Goal: Task Accomplishment & Management: Use online tool/utility

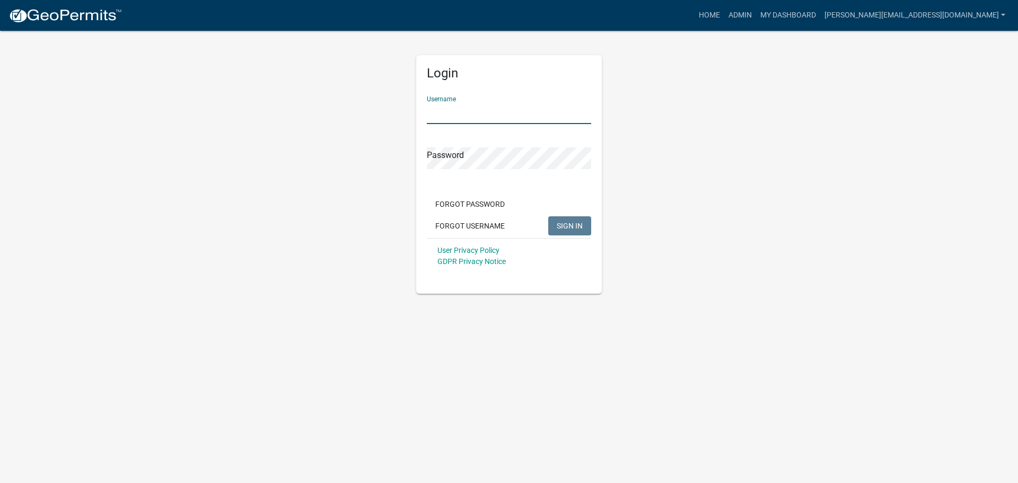
click at [478, 117] on input "Username" at bounding box center [509, 113] width 164 height 22
type input "[PERSON_NAME][EMAIL_ADDRESS][DOMAIN_NAME]"
click at [548, 216] on button "SIGN IN" at bounding box center [569, 225] width 43 height 19
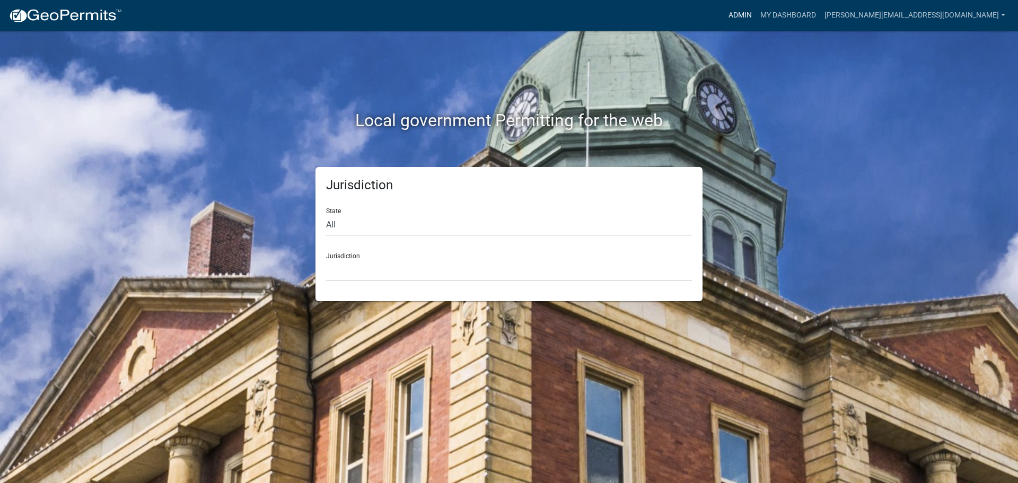
click at [756, 18] on link "Admin" at bounding box center [740, 15] width 32 height 20
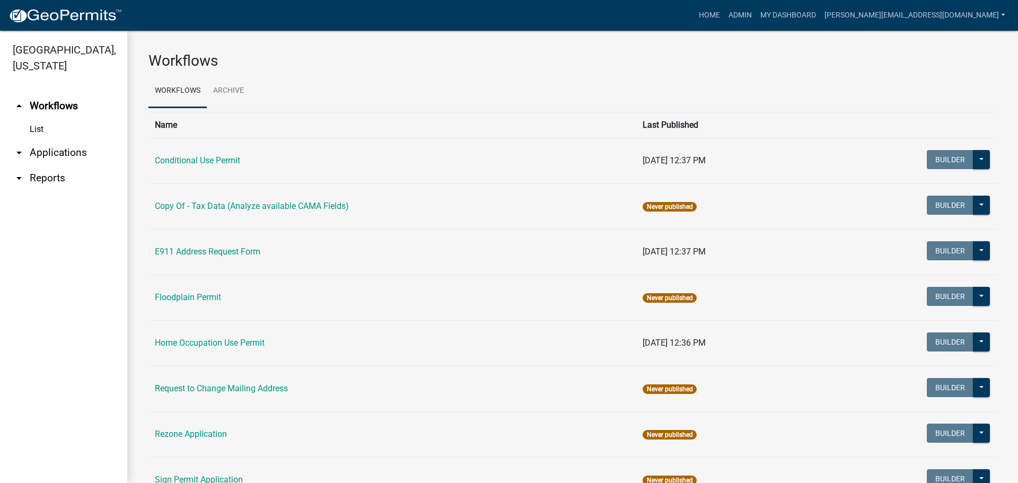
click at [42, 140] on link "arrow_drop_down Applications" at bounding box center [63, 152] width 127 height 25
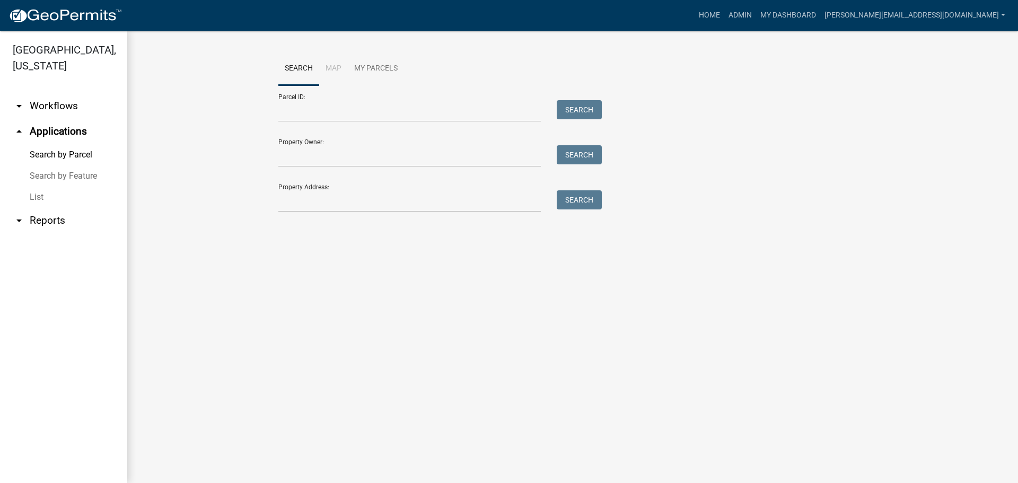
drag, startPoint x: 43, startPoint y: 181, endPoint x: 99, endPoint y: 154, distance: 61.7
click at [43, 187] on link "List" at bounding box center [63, 197] width 127 height 21
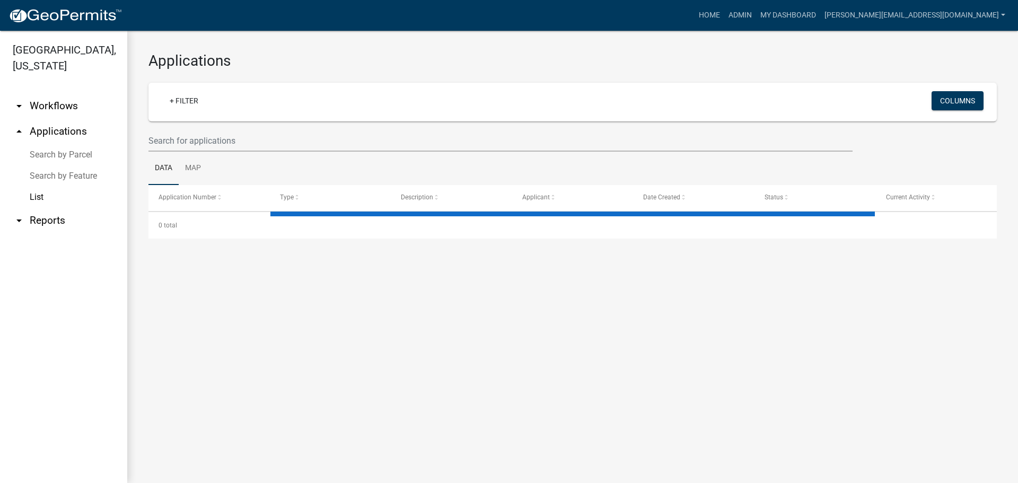
select select "3: 100"
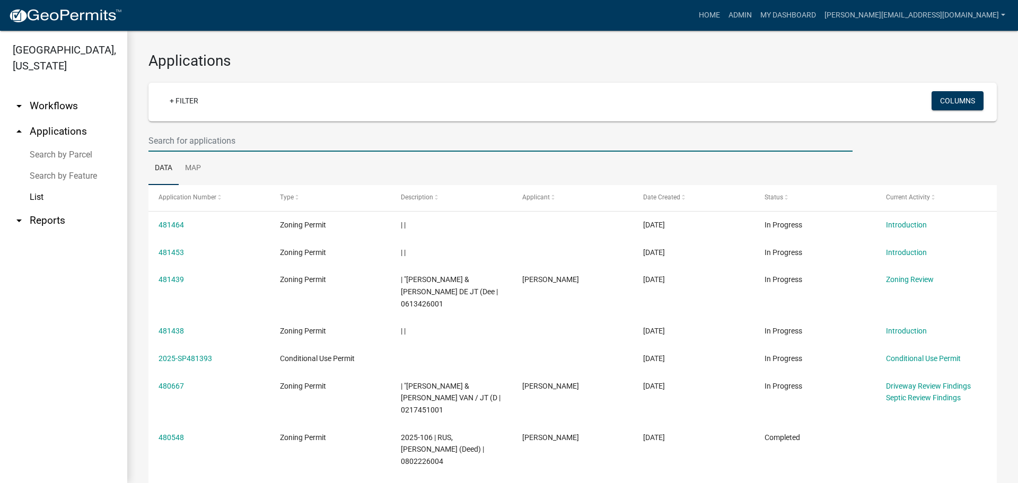
click at [185, 143] on input "text" at bounding box center [500, 141] width 704 height 22
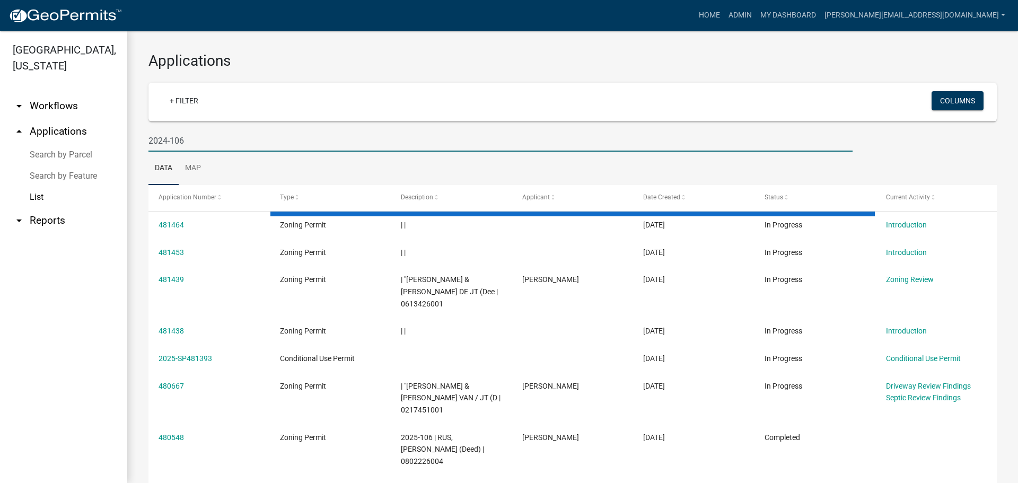
type input "2024-106"
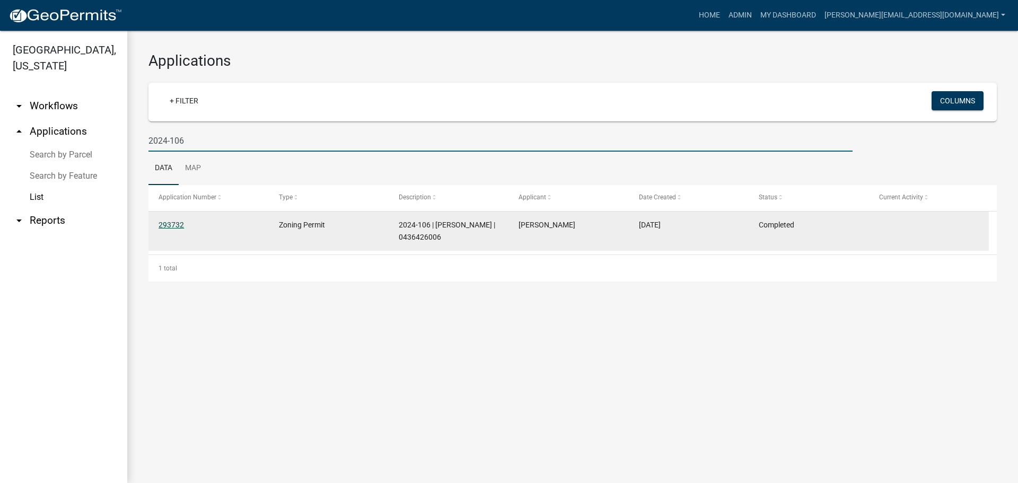
click at [169, 222] on link "293732" at bounding box center [171, 225] width 25 height 8
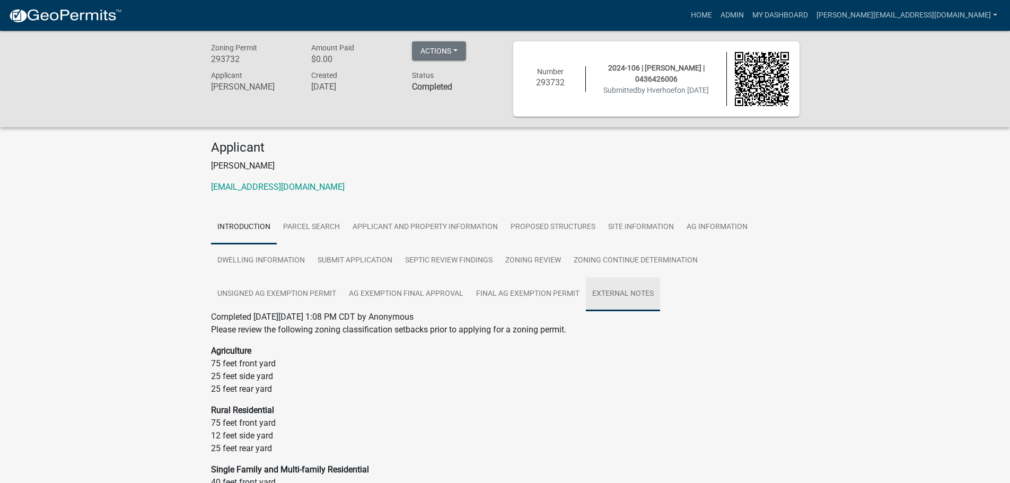
click at [622, 293] on link "External Notes" at bounding box center [623, 294] width 74 height 34
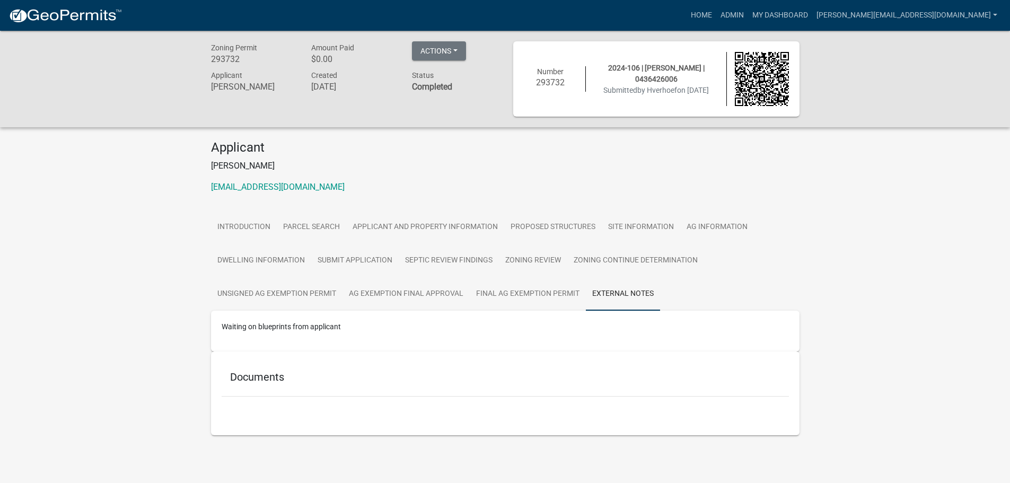
scroll to position [31, 0]
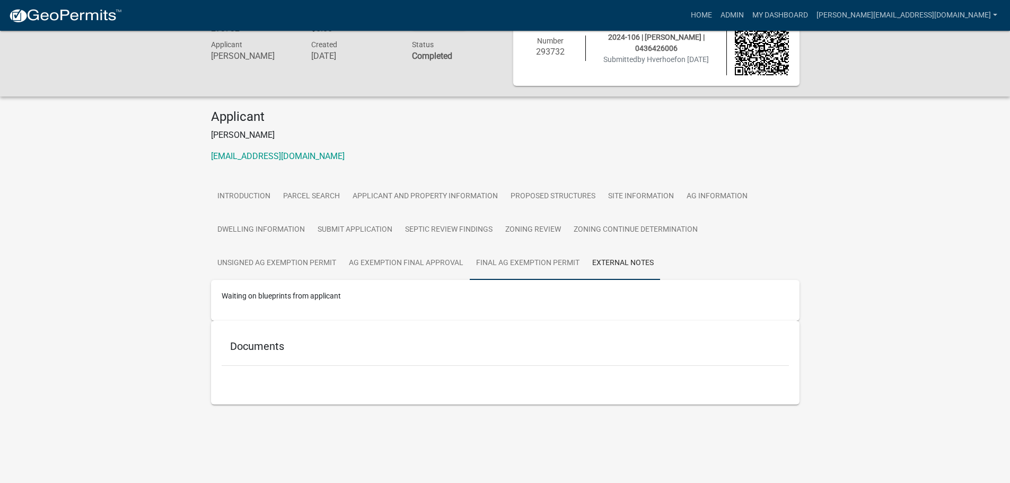
click at [509, 268] on link "Final Ag Exemption Permit" at bounding box center [528, 264] width 116 height 34
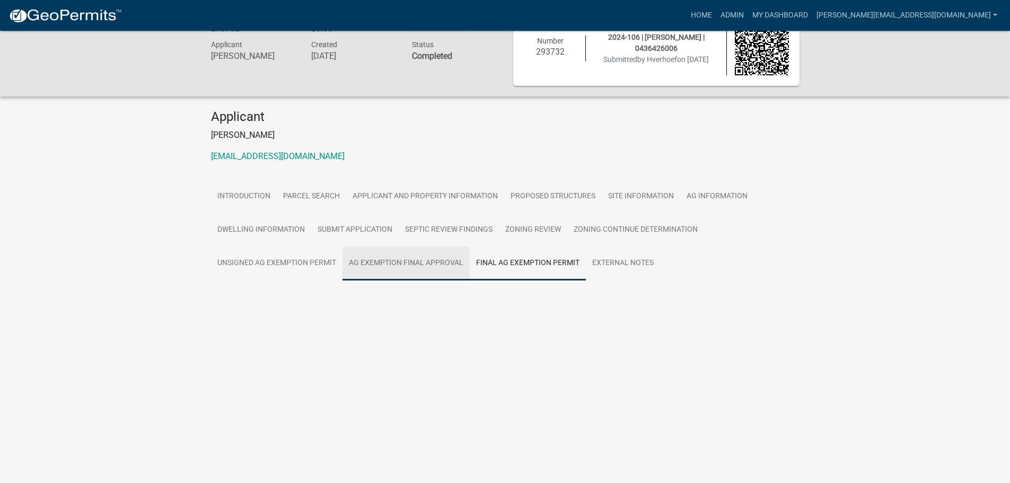
click at [408, 259] on link "Ag Exemption Final Approval" at bounding box center [406, 264] width 127 height 34
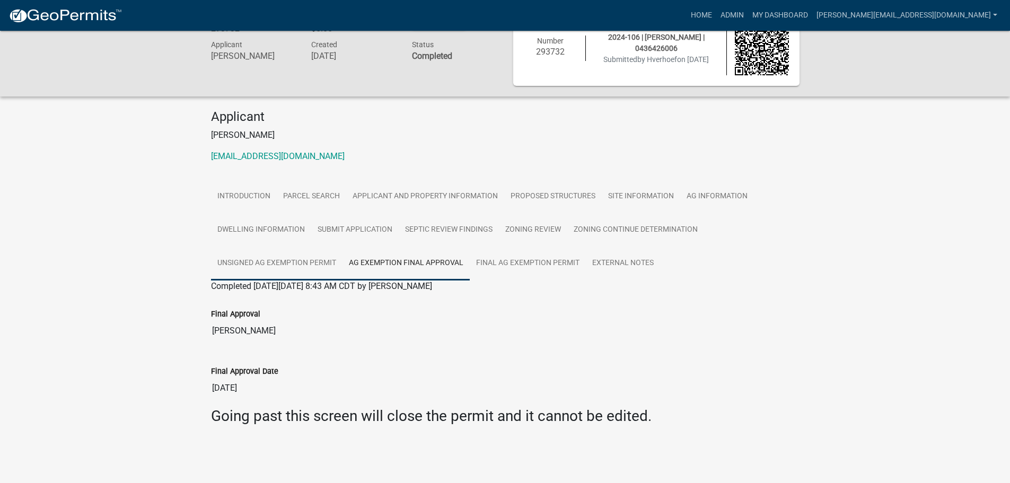
click at [288, 259] on link "Unsigned Ag Exemption Permit" at bounding box center [277, 264] width 132 height 34
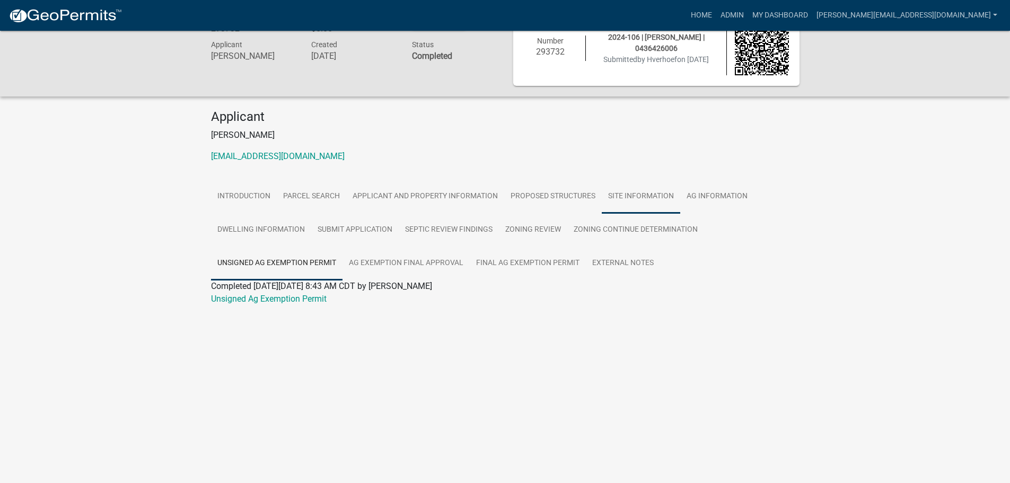
click at [625, 197] on link "Site Information" at bounding box center [641, 197] width 78 height 34
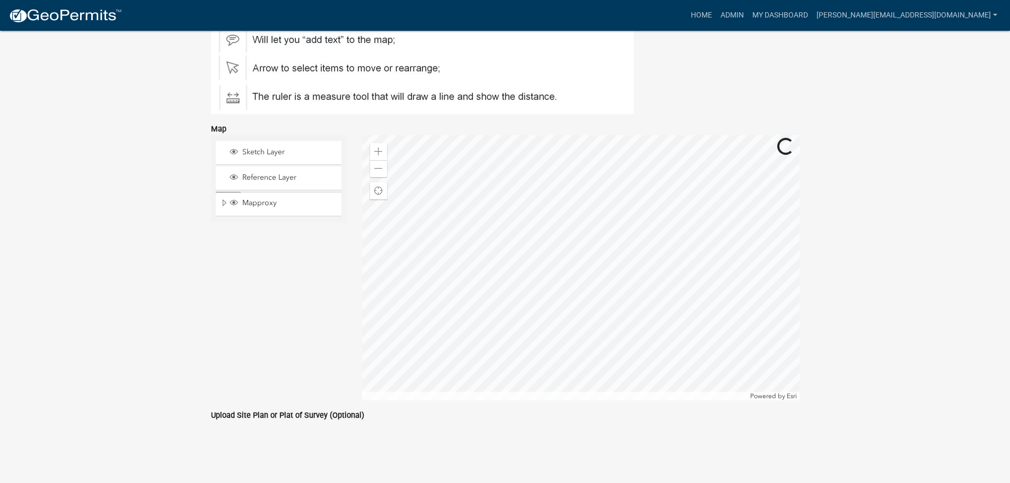
scroll to position [0, 0]
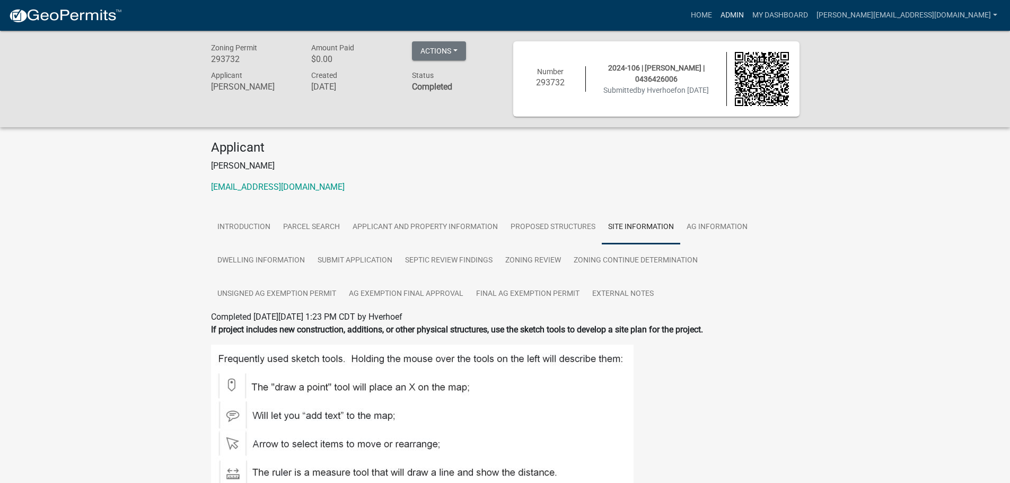
click at [748, 15] on link "Admin" at bounding box center [732, 15] width 32 height 20
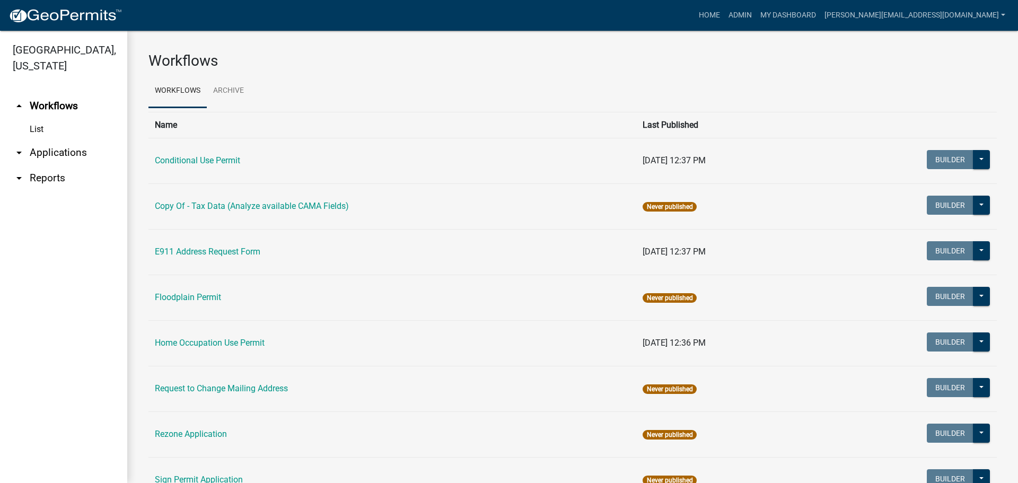
click at [52, 140] on link "arrow_drop_down Applications" at bounding box center [63, 152] width 127 height 25
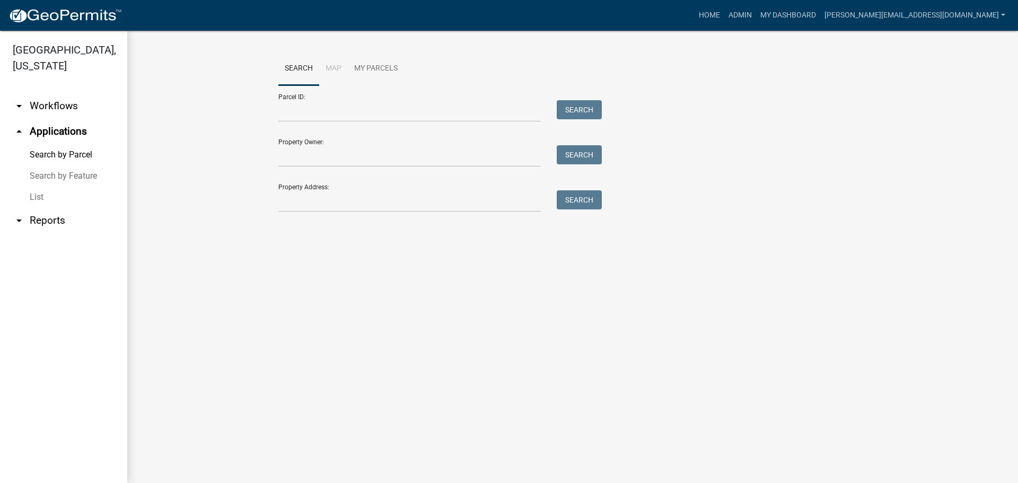
click at [38, 187] on link "List" at bounding box center [63, 197] width 127 height 21
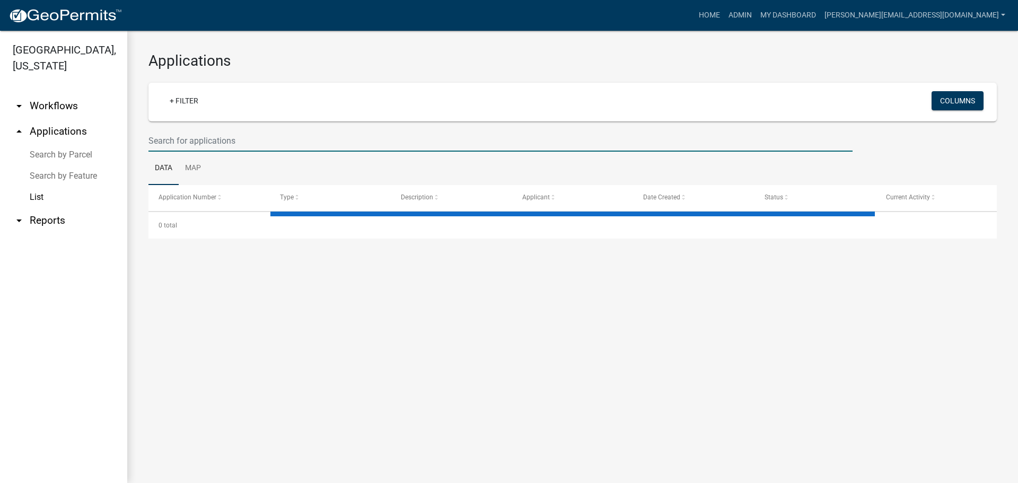
select select "3: 100"
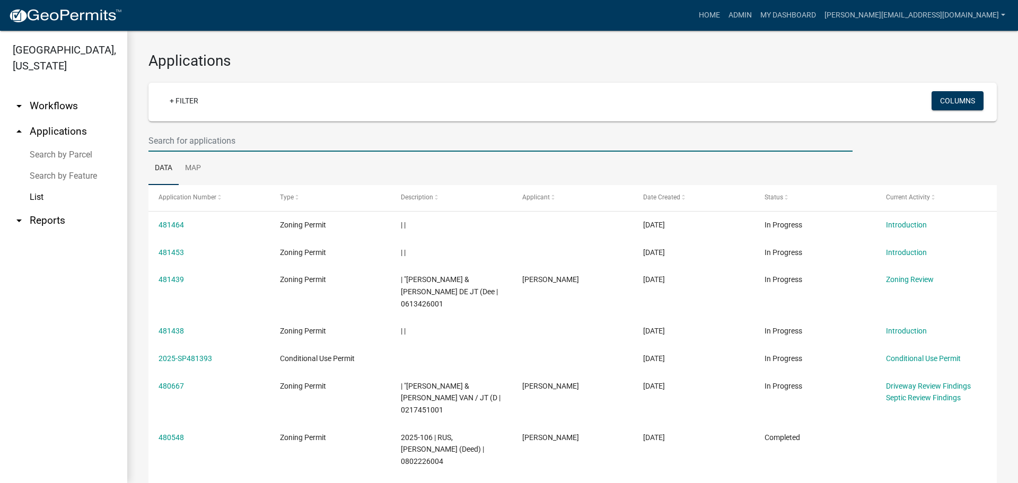
click at [193, 143] on input "text" at bounding box center [500, 141] width 704 height 22
type input "2025-106"
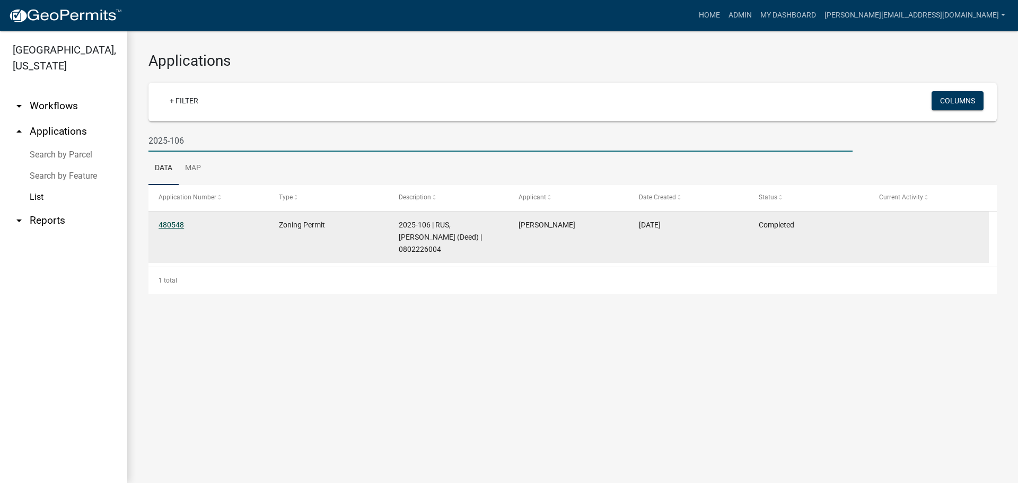
click at [169, 224] on link "480548" at bounding box center [171, 225] width 25 height 8
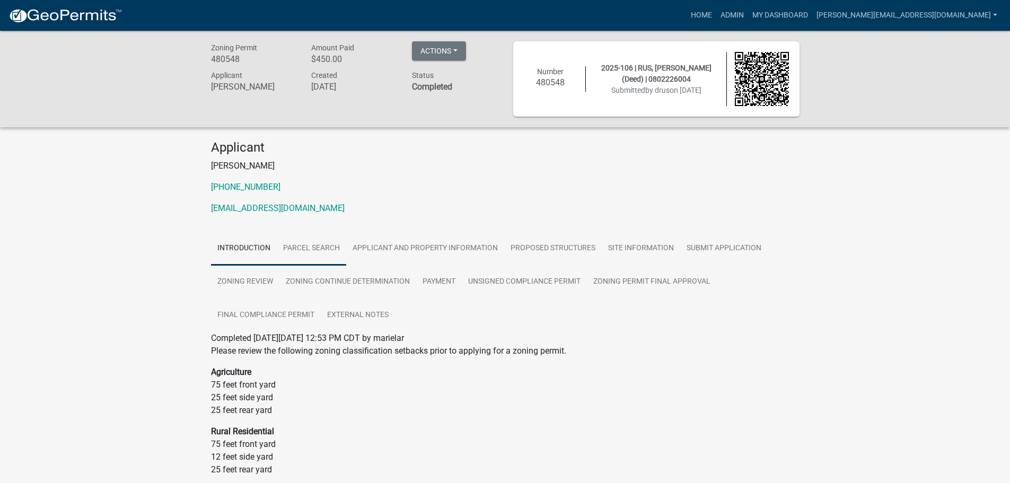
click at [315, 251] on link "Parcel search" at bounding box center [311, 249] width 69 height 34
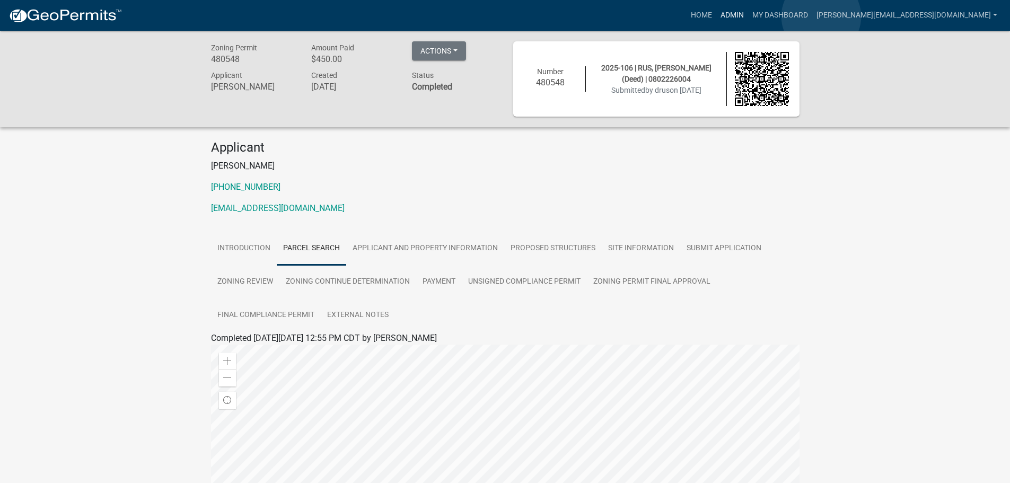
click at [748, 16] on link "Admin" at bounding box center [732, 15] width 32 height 20
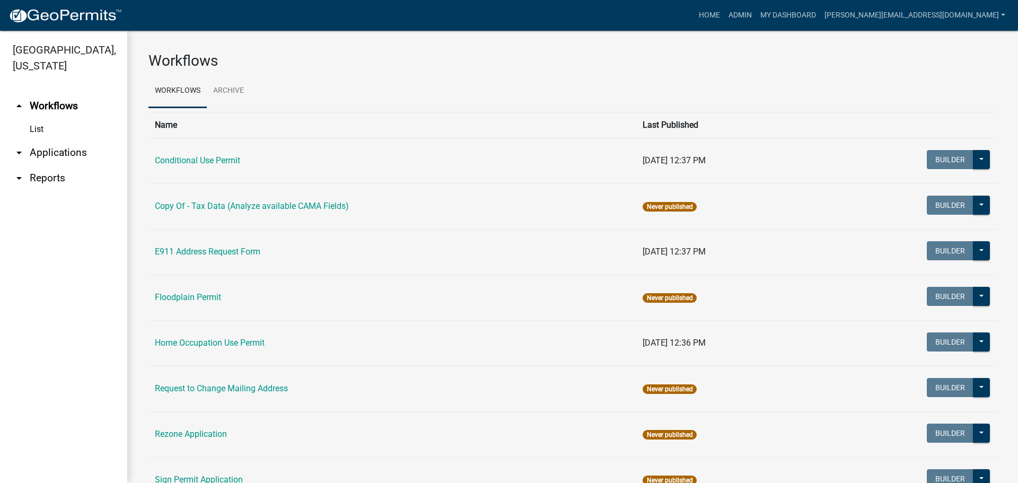
click at [64, 140] on link "arrow_drop_down Applications" at bounding box center [63, 152] width 127 height 25
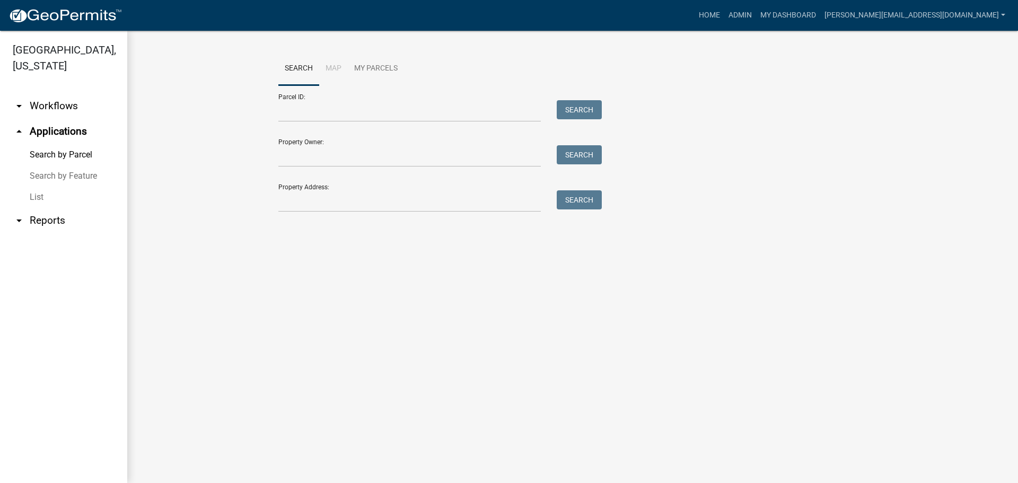
click at [36, 187] on link "List" at bounding box center [63, 197] width 127 height 21
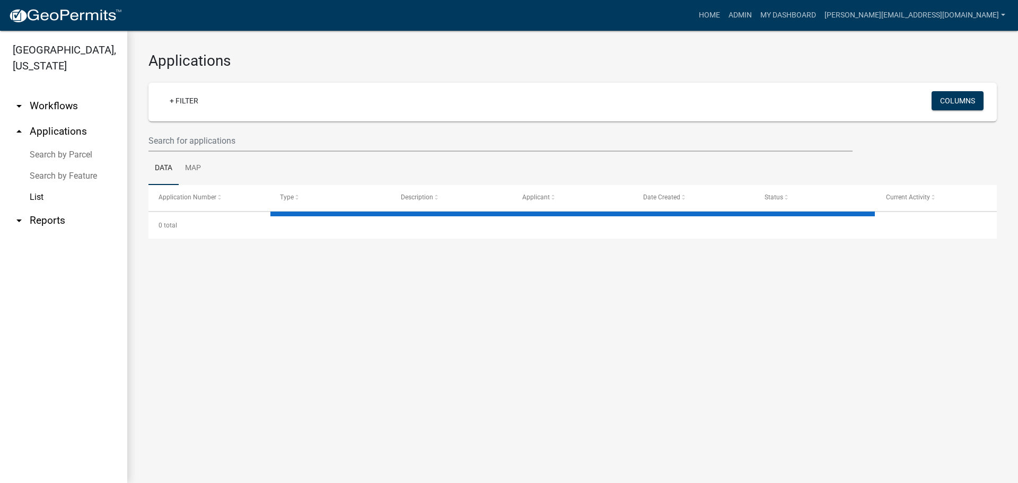
select select "3: 100"
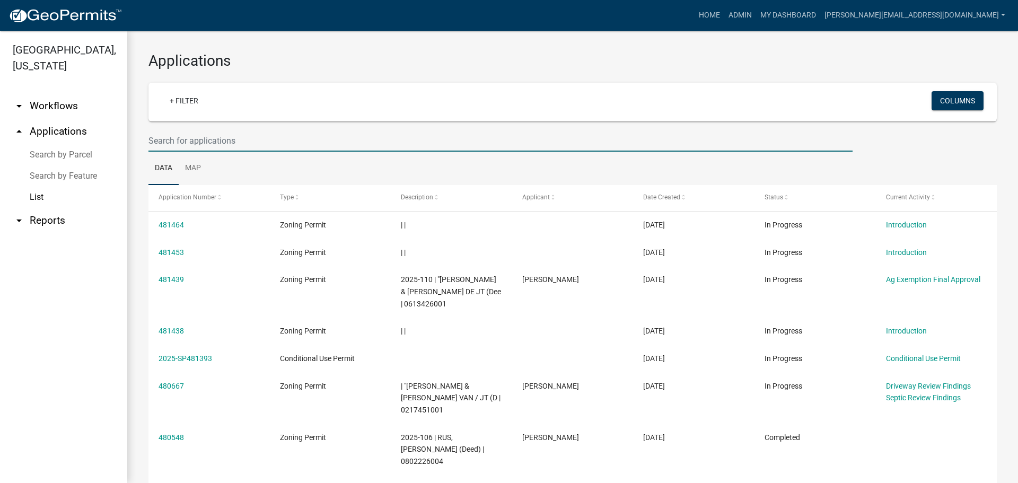
click at [186, 141] on input "text" at bounding box center [500, 141] width 704 height 22
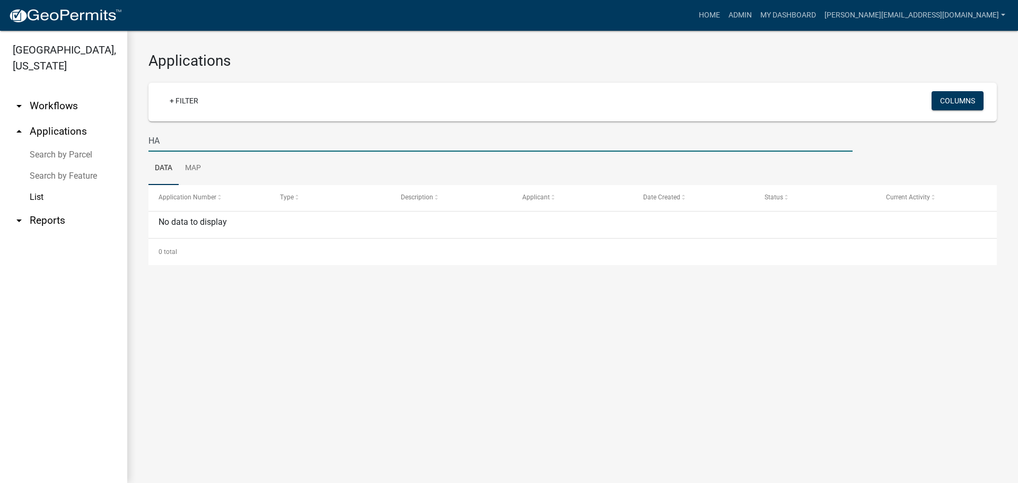
type input "H"
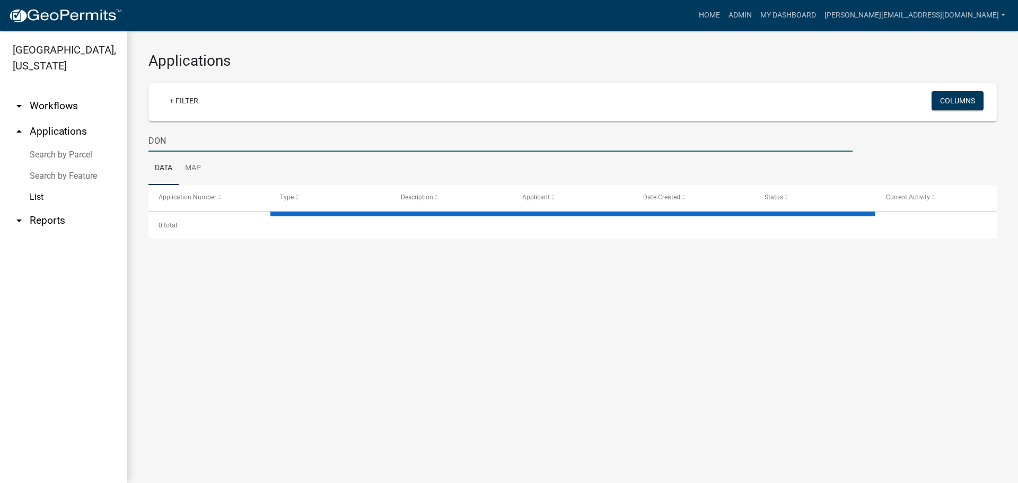
type input "DON"
select select "3: 100"
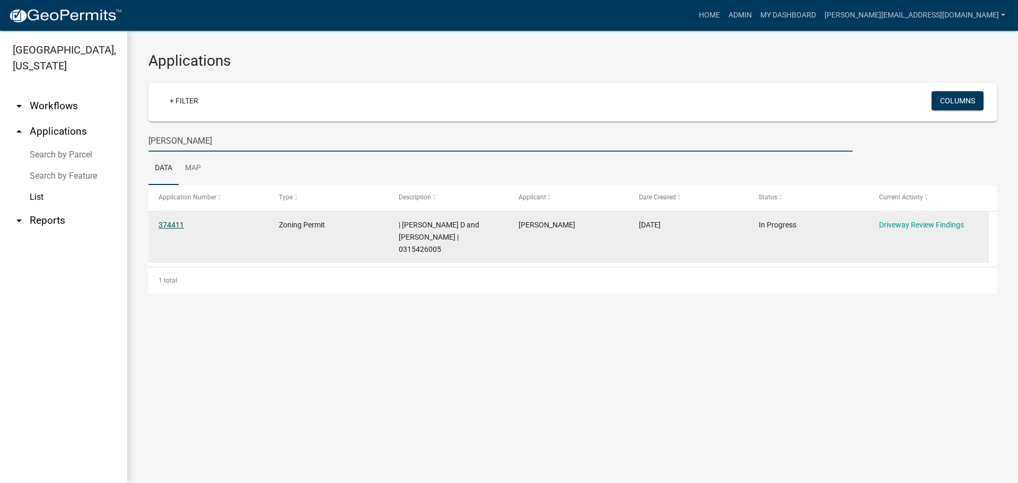
type input "[PERSON_NAME]"
click at [179, 224] on link "374411" at bounding box center [171, 225] width 25 height 8
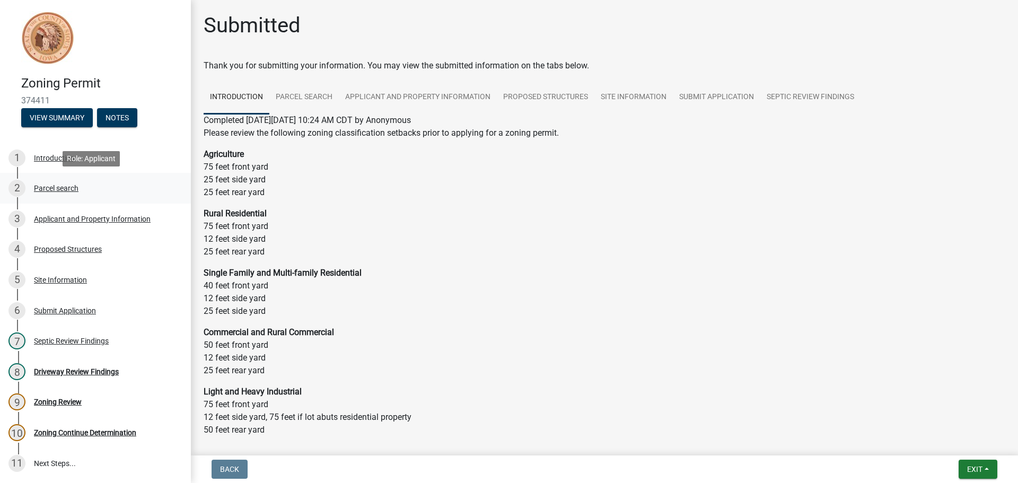
click at [65, 183] on div "2 Parcel search" at bounding box center [90, 188] width 165 height 17
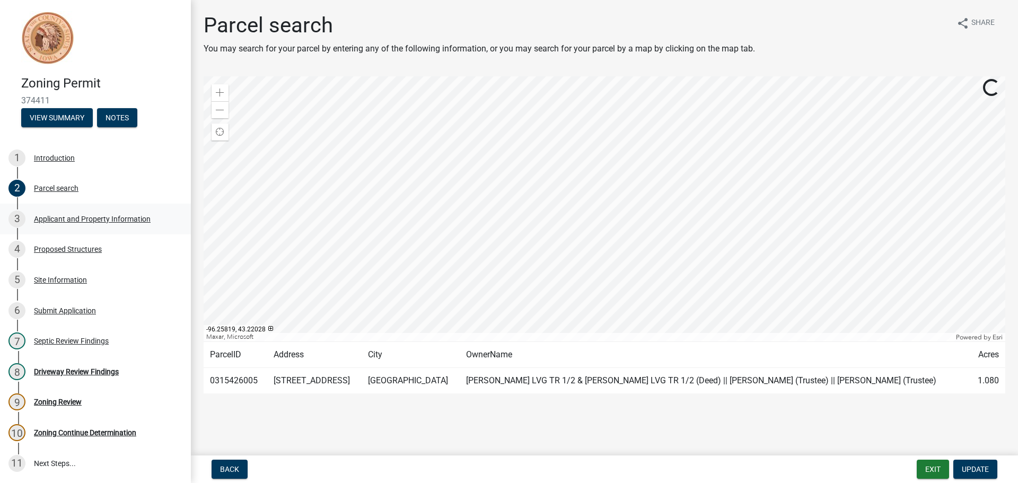
click at [59, 215] on div "Applicant and Property Information" at bounding box center [92, 218] width 117 height 7
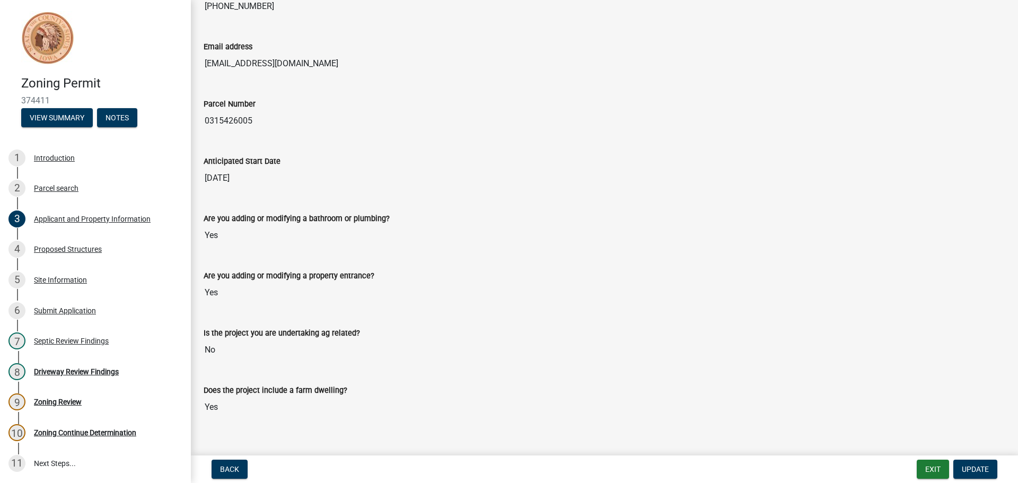
scroll to position [418, 0]
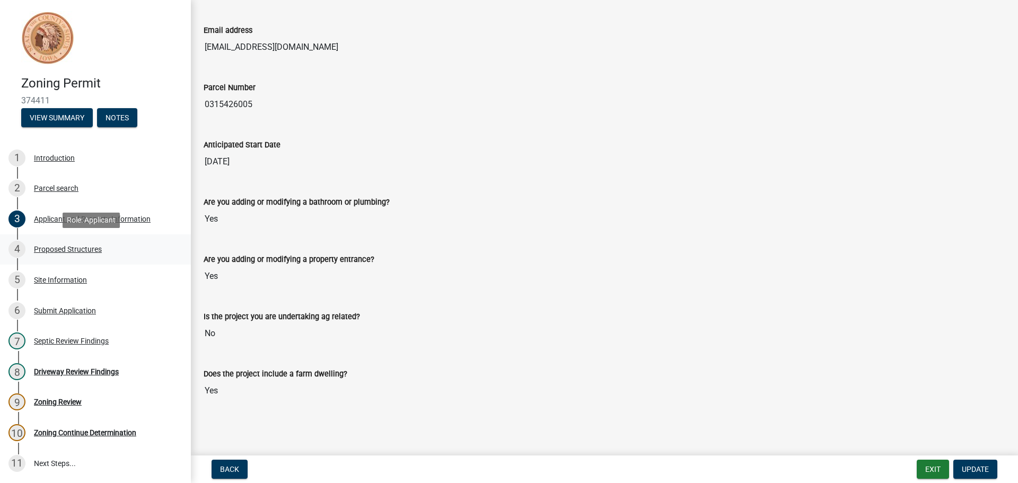
click at [59, 251] on div "Proposed Structures" at bounding box center [68, 249] width 68 height 7
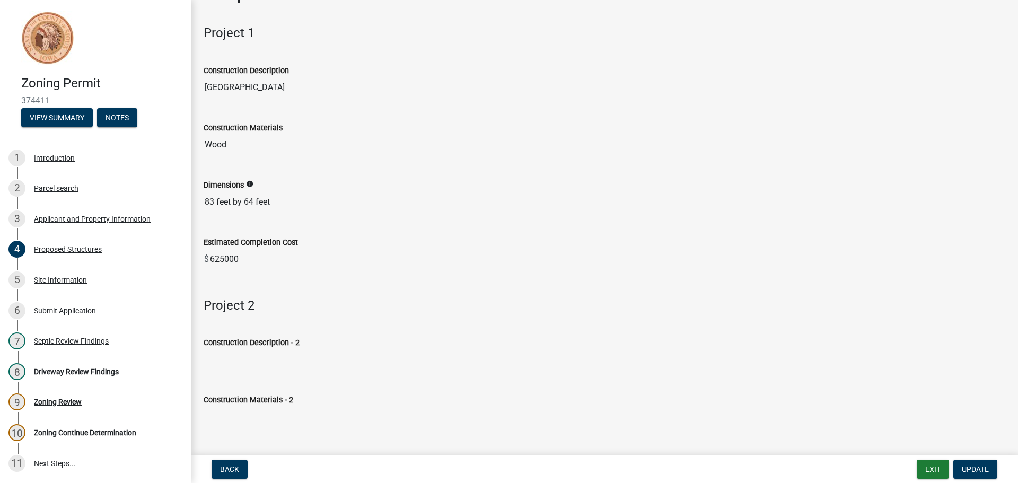
scroll to position [53, 0]
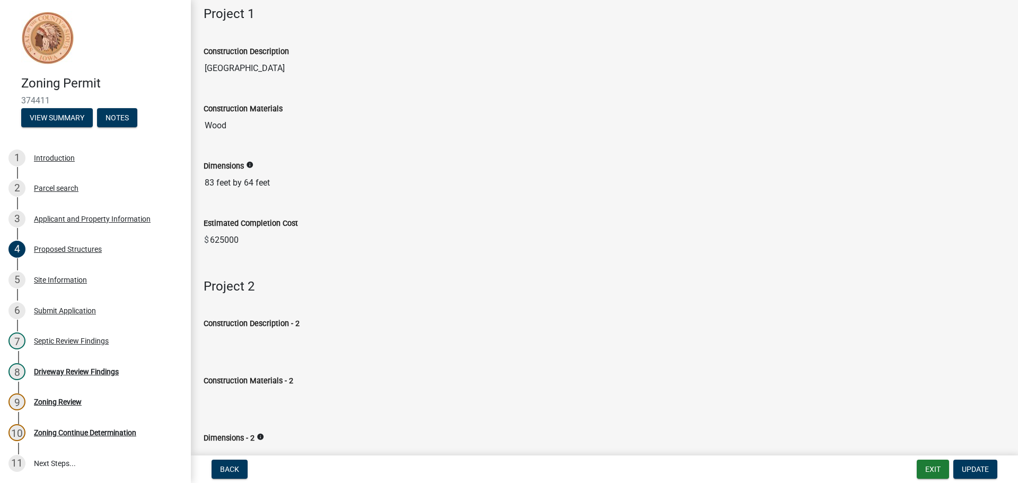
drag, startPoint x: 225, startPoint y: 240, endPoint x: 255, endPoint y: 243, distance: 30.4
click at [255, 243] on input "625000" at bounding box center [607, 240] width 796 height 21
click at [308, 240] on input "625000" at bounding box center [607, 240] width 796 height 21
click at [934, 469] on button "Exit" at bounding box center [933, 469] width 32 height 19
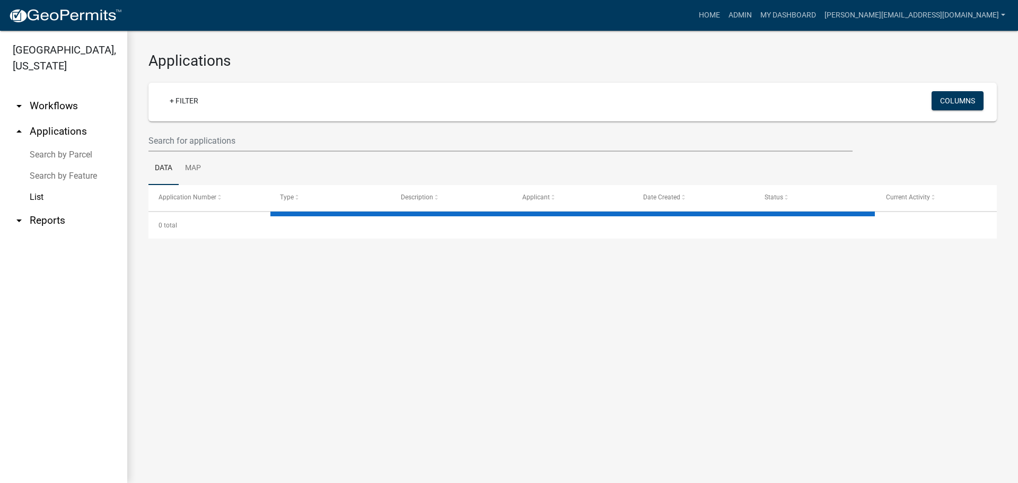
select select "3: 100"
